Goal: Browse casually: Explore the website without a specific task or goal

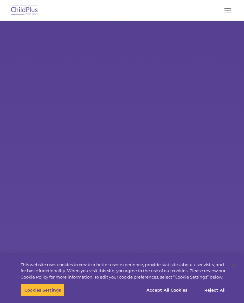
select select "MEDIUM"
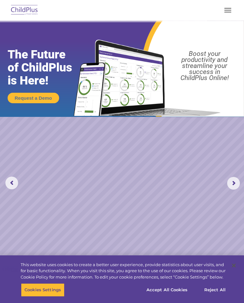
click at [227, 9] on button "button" at bounding box center [227, 10] width 13 height 10
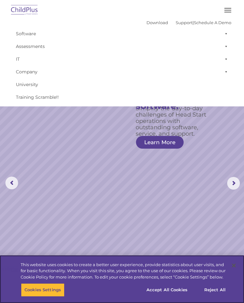
click at [233, 264] on button "Close" at bounding box center [234, 266] width 14 height 14
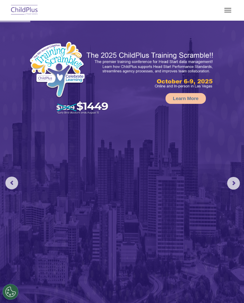
scroll to position [22, 0]
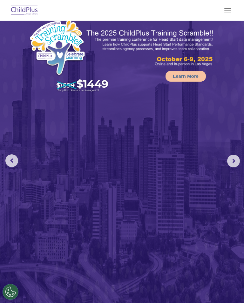
select select "MEDIUM"
click at [232, 167] on rs-arrow at bounding box center [233, 161] width 13 height 13
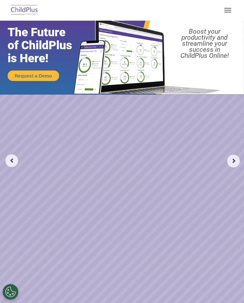
click at [237, 163] on rs-arrow at bounding box center [233, 161] width 13 height 13
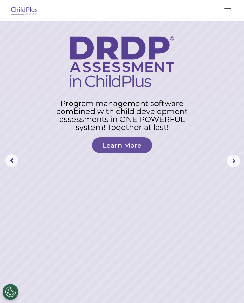
click at [230, 11] on button "button" at bounding box center [227, 10] width 13 height 10
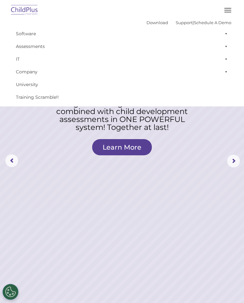
click at [229, 7] on button "button" at bounding box center [227, 10] width 13 height 10
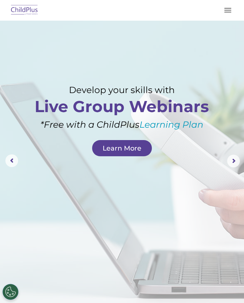
scroll to position [0, 0]
